Goal: Transaction & Acquisition: Purchase product/service

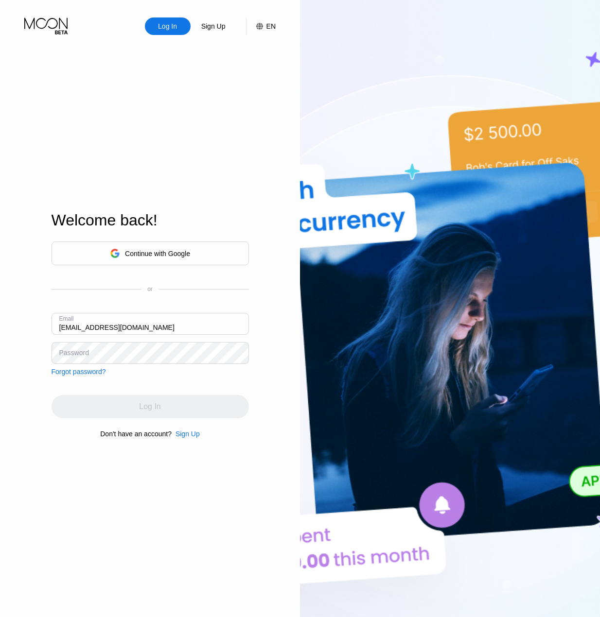
type input "[EMAIL_ADDRESS][DOMAIN_NAME]"
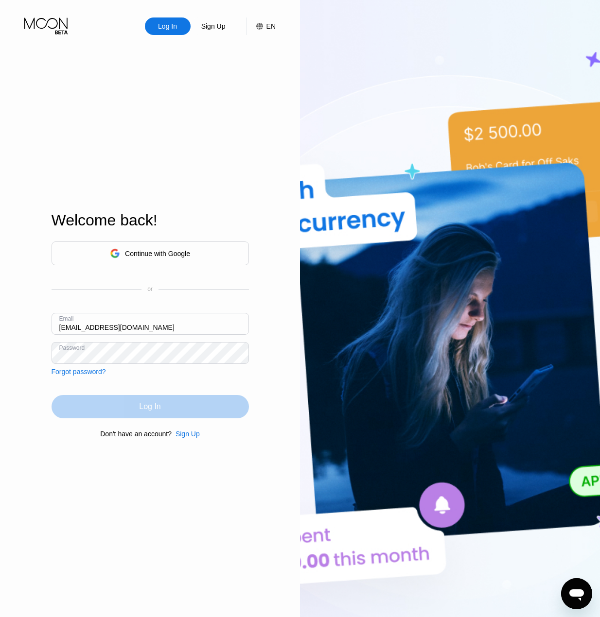
click at [193, 407] on div "Log In" at bounding box center [150, 406] width 197 height 23
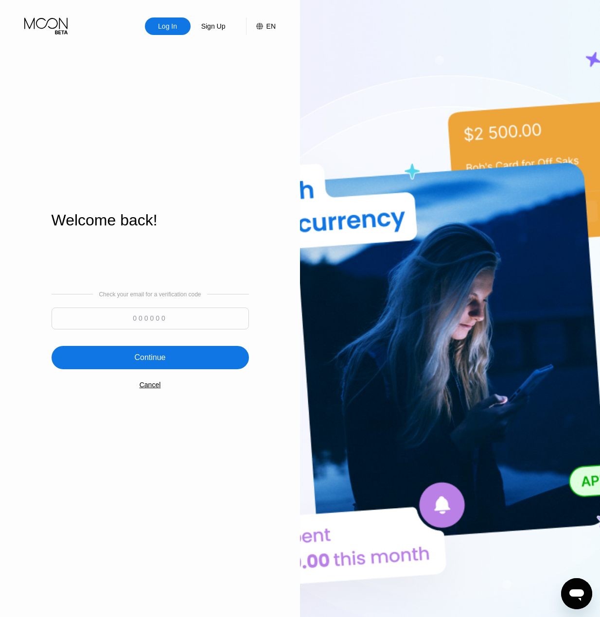
drag, startPoint x: 136, startPoint y: 322, endPoint x: 143, endPoint y: 321, distance: 7.0
click at [143, 321] on input at bounding box center [150, 319] width 197 height 22
paste input "362400"
type input "362400"
click at [177, 356] on div "Continue" at bounding box center [150, 357] width 197 height 23
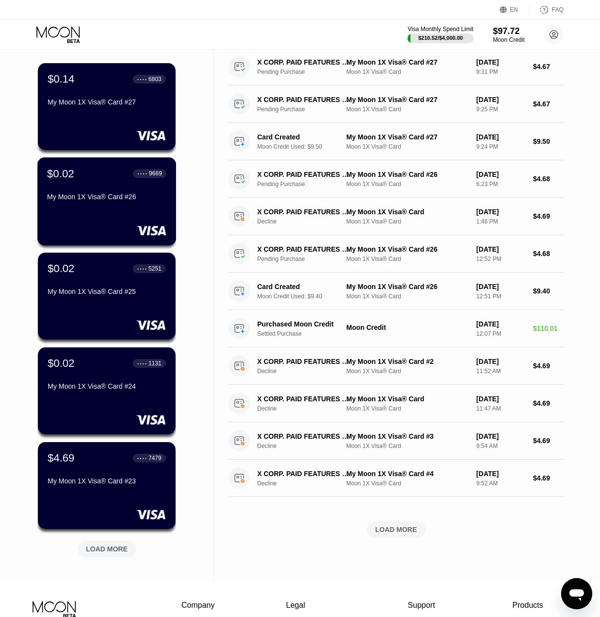
scroll to position [97, 0]
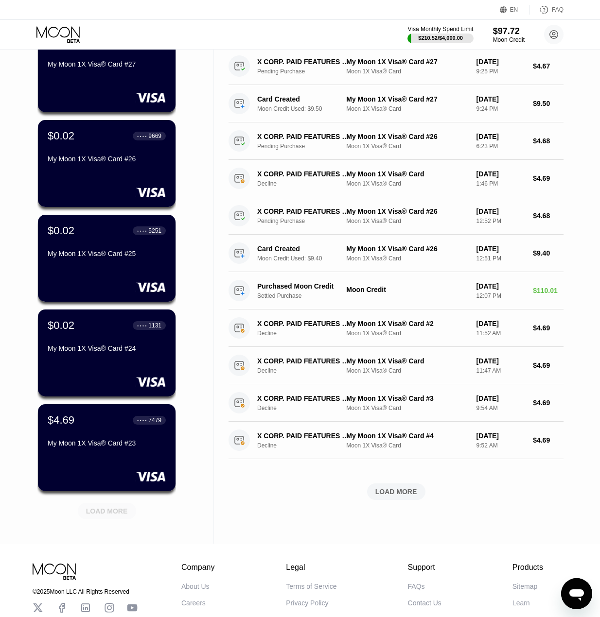
click at [105, 511] on div "LOAD MORE" at bounding box center [107, 511] width 42 height 9
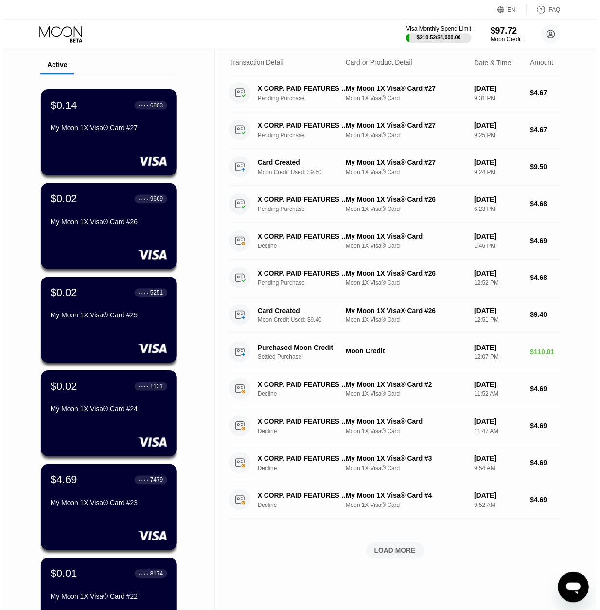
scroll to position [0, 0]
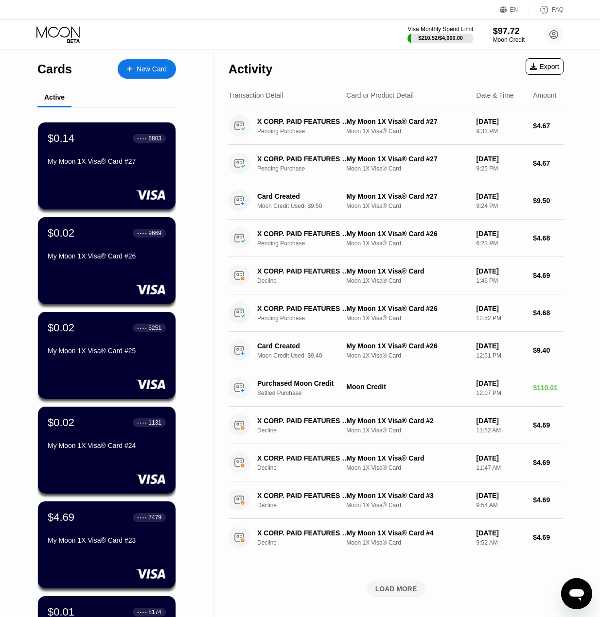
click at [152, 66] on div "New Card" at bounding box center [152, 69] width 30 height 8
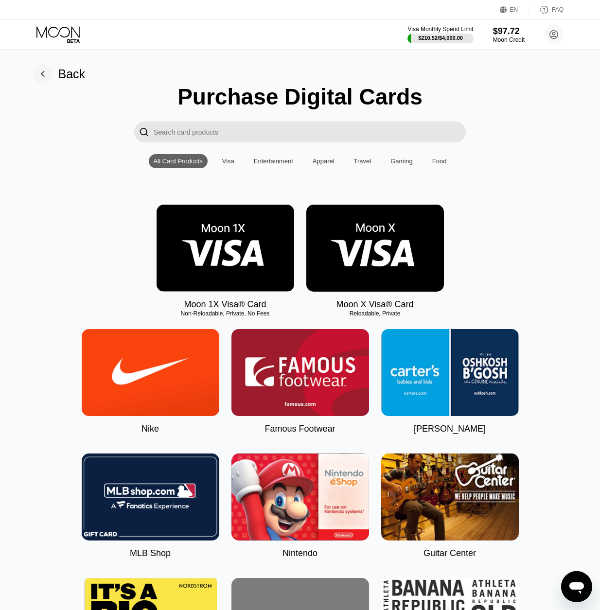
click at [240, 254] on img at bounding box center [226, 248] width 138 height 87
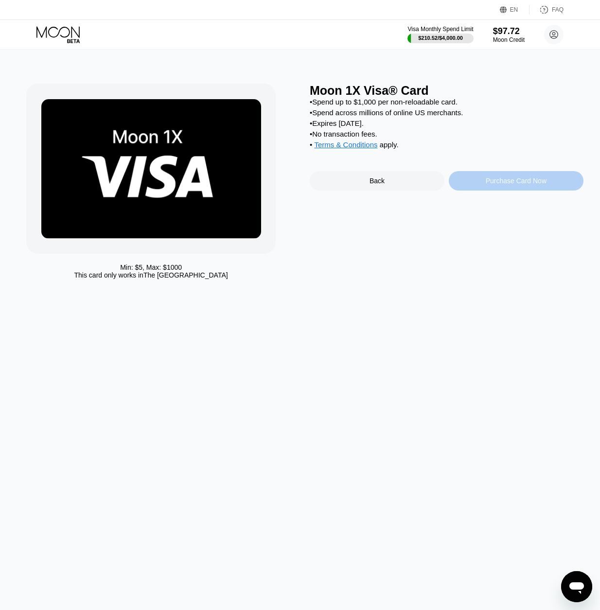
click at [510, 185] on div "Purchase Card Now" at bounding box center [516, 181] width 61 height 8
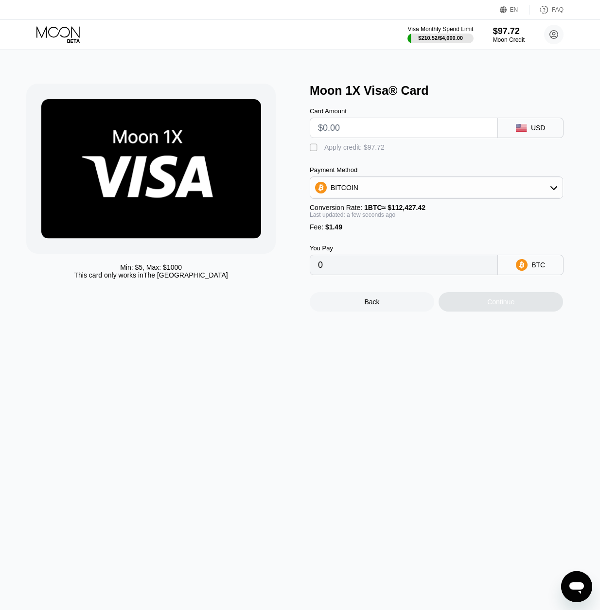
click at [362, 135] on input "text" at bounding box center [404, 127] width 172 height 19
type input "$11"
type input "0.00011110"
type input "$11"
click at [351, 150] on div "Apply credit: $12.49" at bounding box center [354, 147] width 60 height 8
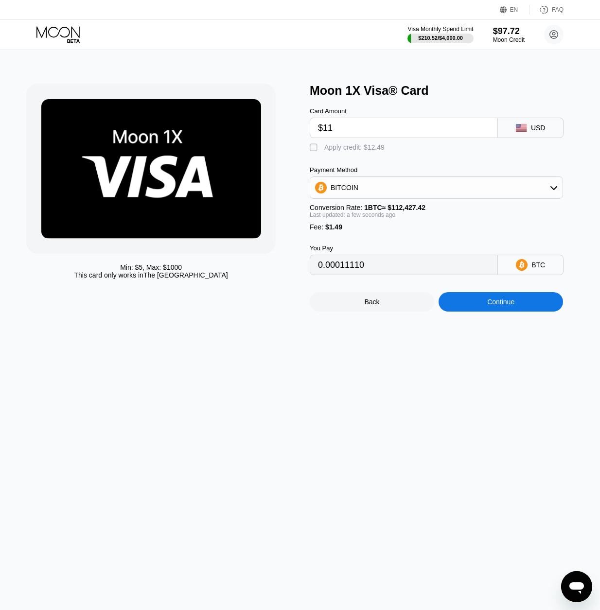
type input "0"
click at [516, 312] on div "Continue" at bounding box center [501, 301] width 124 height 19
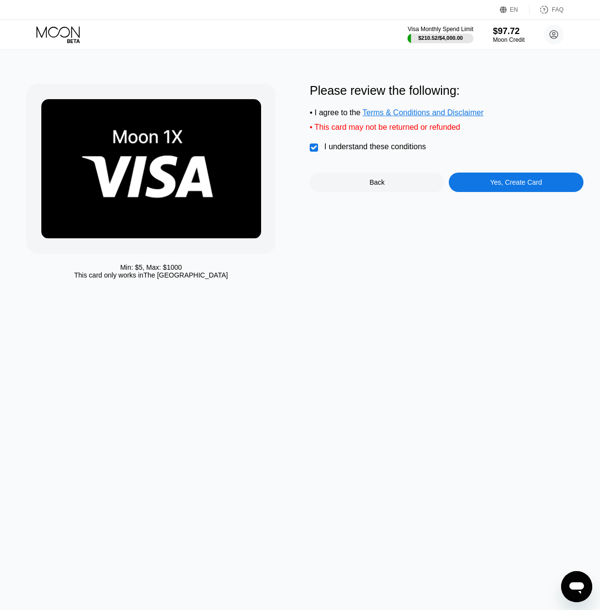
click at [479, 192] on div "Yes, Create Card" at bounding box center [516, 182] width 135 height 19
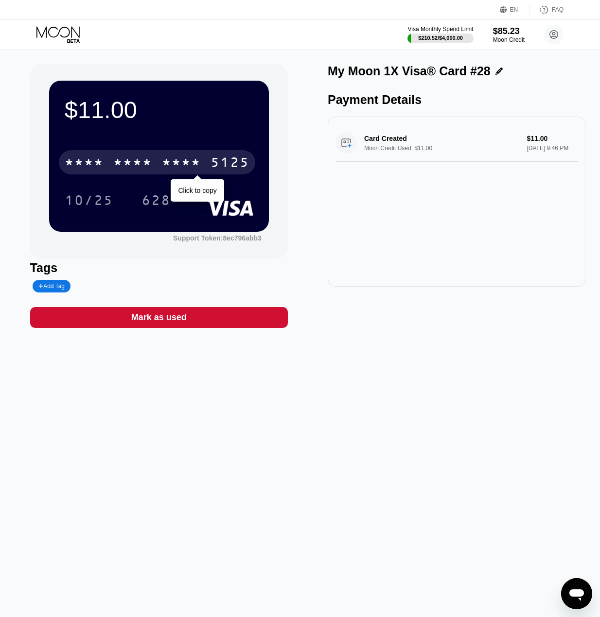
click at [178, 170] on div "* * * *" at bounding box center [181, 164] width 39 height 16
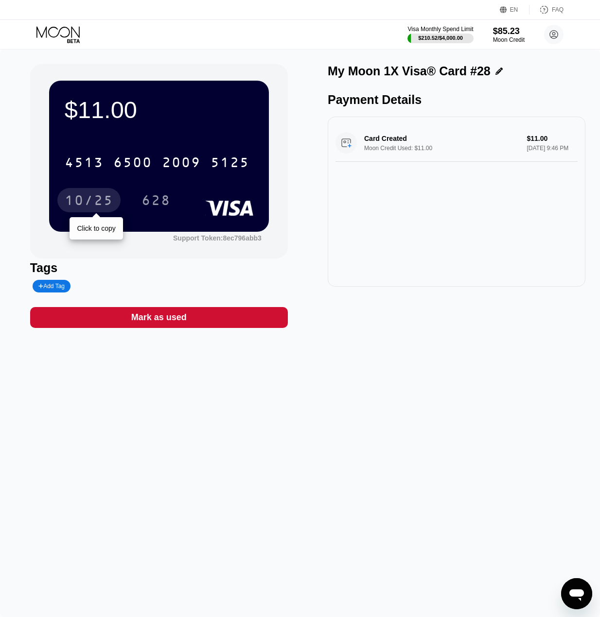
click at [79, 199] on div "10/25" at bounding box center [89, 202] width 49 height 16
click at [56, 39] on icon at bounding box center [58, 34] width 45 height 17
